Goal: Check status

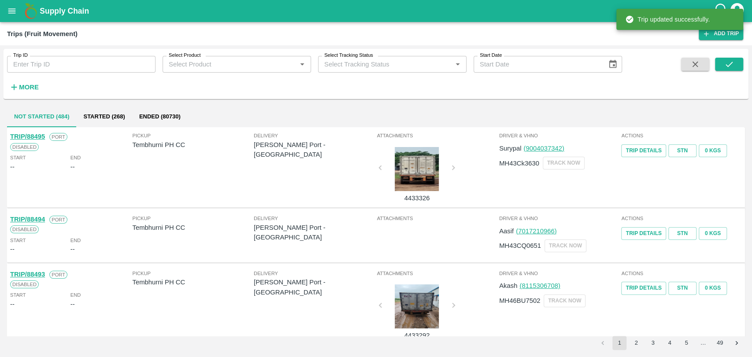
click at [29, 85] on strong "More" at bounding box center [29, 87] width 20 height 7
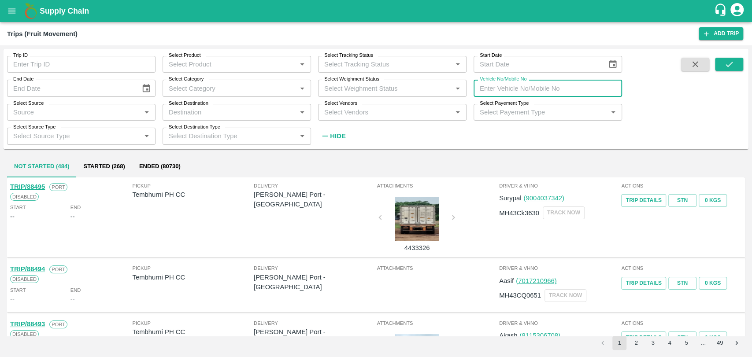
click at [566, 92] on input "Vehicle No/Mobile No" at bounding box center [548, 88] width 149 height 17
paste input "MH18BZ0253"
type input "MH18BZ0253"
click at [727, 63] on icon "submit" at bounding box center [730, 65] width 10 height 10
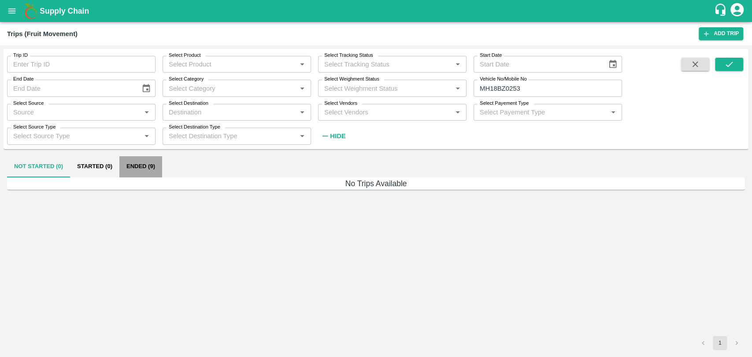
click at [137, 163] on button "Ended (9)" at bounding box center [140, 166] width 43 height 21
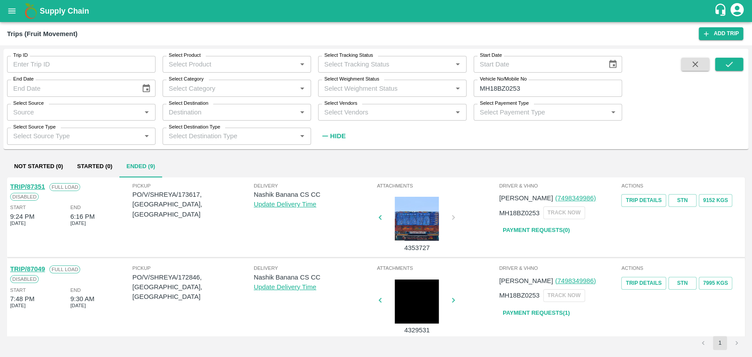
click at [166, 175] on div "Not Started (0) Started (0) Ended (9)" at bounding box center [376, 166] width 738 height 21
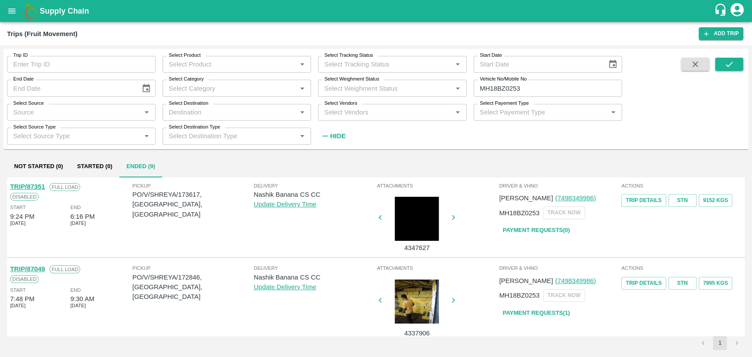
click at [166, 175] on div "Not Started (0) Started (0) Ended (9)" at bounding box center [376, 166] width 738 height 21
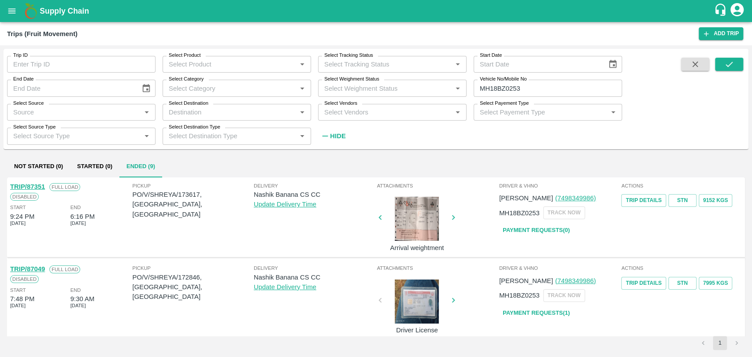
click at [190, 223] on div "Pickup PO/V/SHREYA/173617, [GEOGRAPHIC_DATA], [GEOGRAPHIC_DATA]" at bounding box center [193, 216] width 121 height 69
